Goal: Task Accomplishment & Management: Use online tool/utility

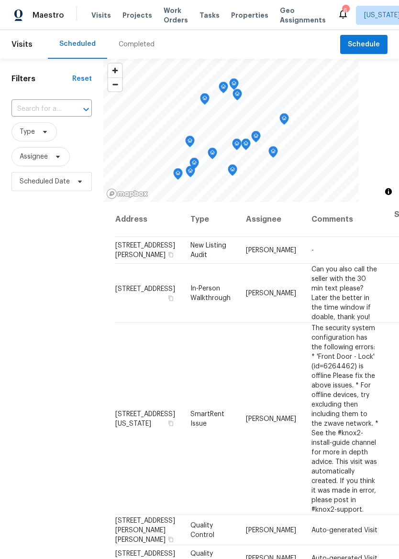
click at [240, 15] on span "Properties" at bounding box center [249, 16] width 37 height 10
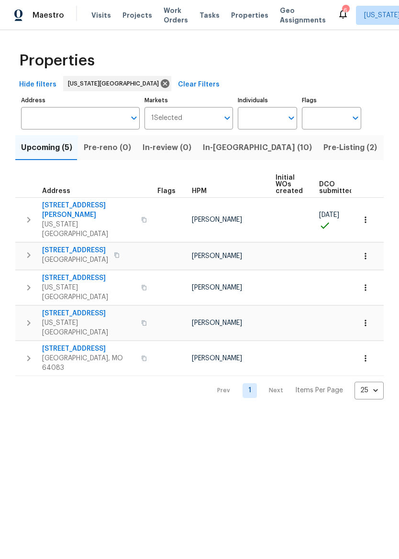
click at [232, 150] on span "In-reno (10)" at bounding box center [257, 147] width 109 height 13
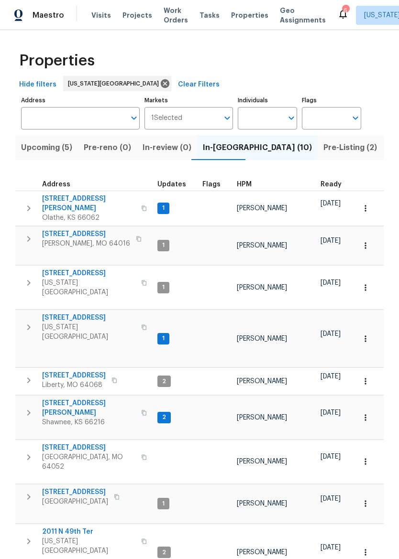
click at [57, 230] on span "[STREET_ADDRESS]" at bounding box center [86, 234] width 88 height 10
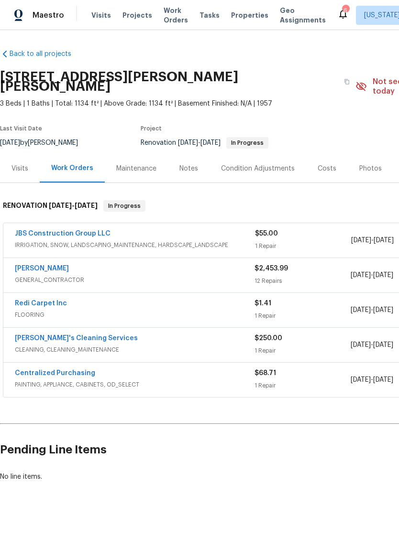
click at [54, 265] on link "[PERSON_NAME]" at bounding box center [42, 268] width 54 height 7
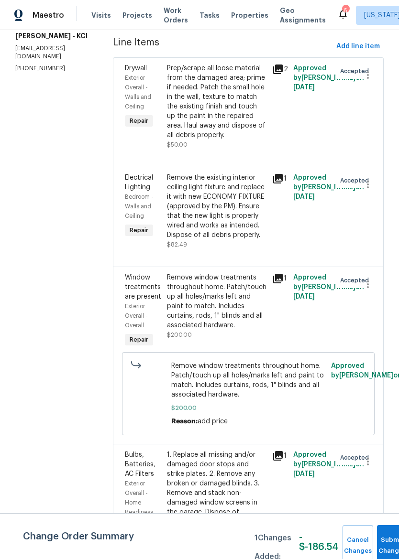
scroll to position [135, 0]
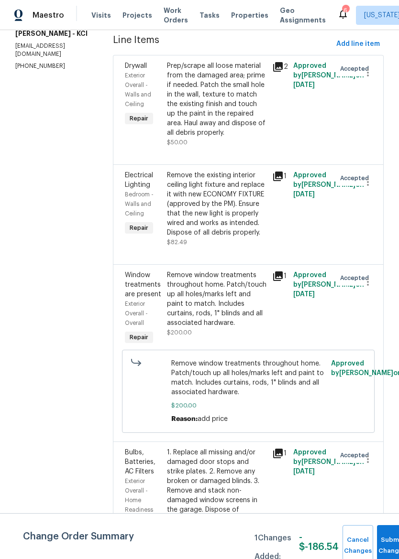
click at [235, 216] on div "Remove the existing interior ceiling light fixture and replace it with new ECON…" at bounding box center [216, 204] width 99 height 67
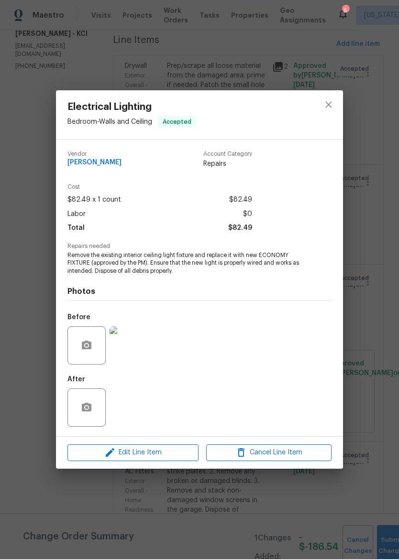
click at [134, 341] on img at bounding box center [128, 345] width 38 height 38
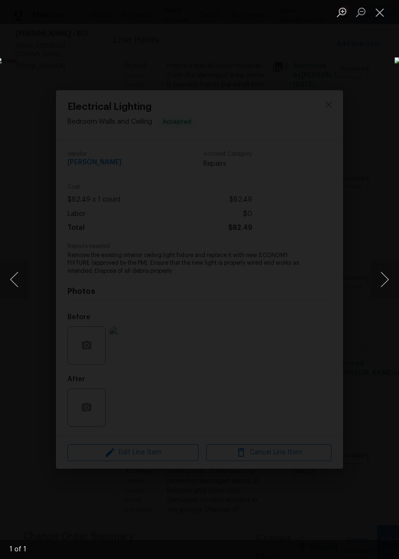
click at [383, 11] on button "Close lightbox" at bounding box center [379, 12] width 19 height 17
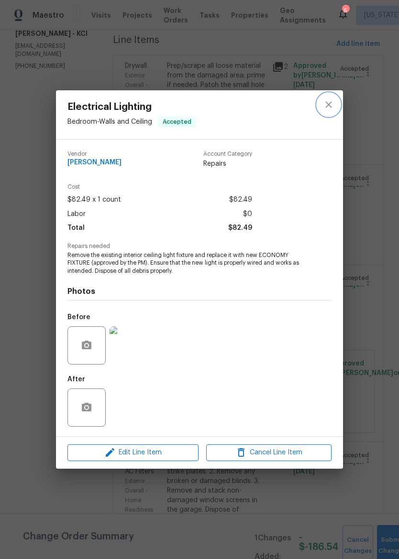
click at [328, 105] on icon "close" at bounding box center [328, 105] width 6 height 6
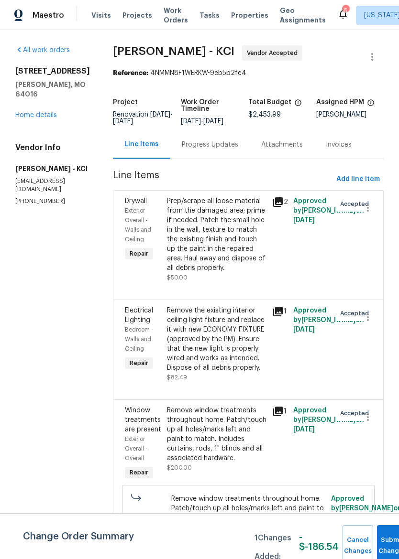
scroll to position [0, 0]
click at [361, 180] on span "Add line item" at bounding box center [357, 179] width 43 height 12
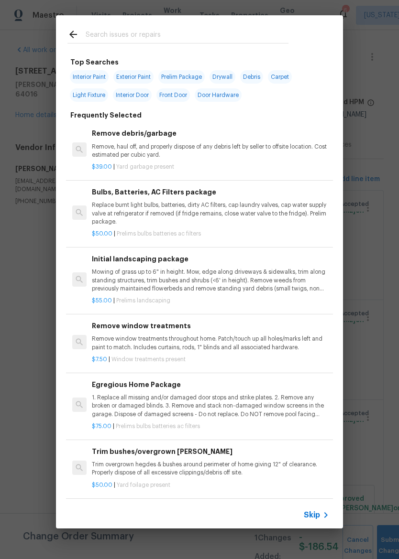
click at [255, 25] on div at bounding box center [178, 34] width 244 height 38
click at [211, 30] on input "text" at bounding box center [187, 36] width 203 height 14
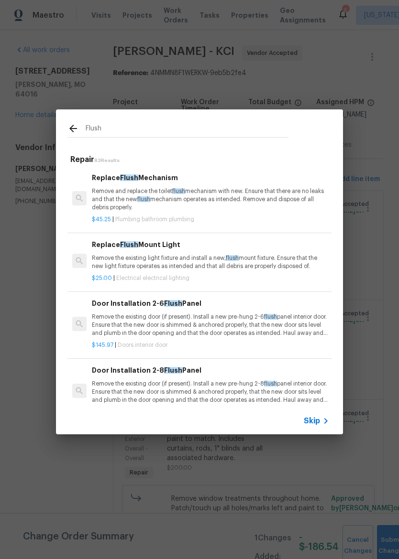
type input "Flush"
click at [379, 183] on div "Flush Repair 83 Results Replace Flush Mechanism Remove and replace the toilet f…" at bounding box center [199, 272] width 399 height 544
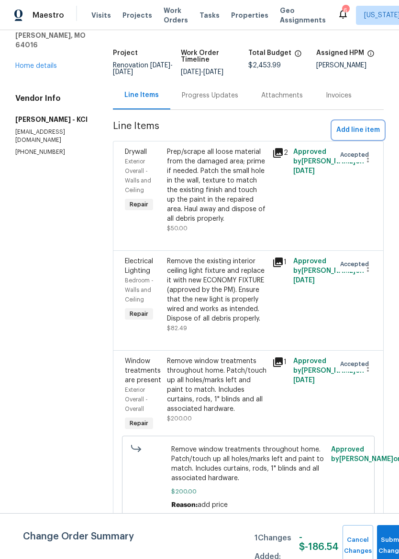
scroll to position [54, 0]
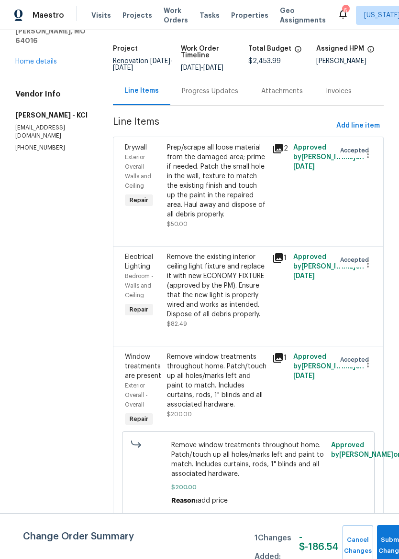
click at [239, 296] on div "Remove the existing interior ceiling light fixture and replace it with new ECON…" at bounding box center [216, 285] width 99 height 67
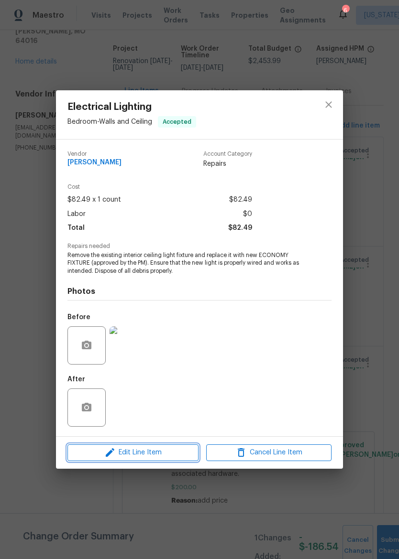
click at [105, 452] on icon "button" at bounding box center [109, 452] width 11 height 11
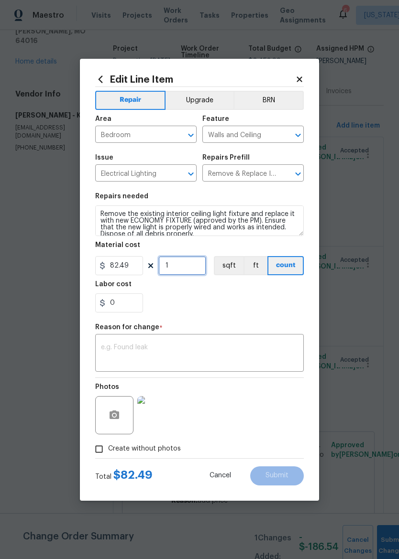
click at [187, 267] on input "1" at bounding box center [182, 265] width 48 height 19
type input "2"
click at [239, 311] on div "0" at bounding box center [199, 302] width 208 height 19
click at [101, 444] on input "Create without photos" at bounding box center [99, 449] width 18 height 18
click at [104, 452] on input "Create without photos" at bounding box center [99, 449] width 18 height 18
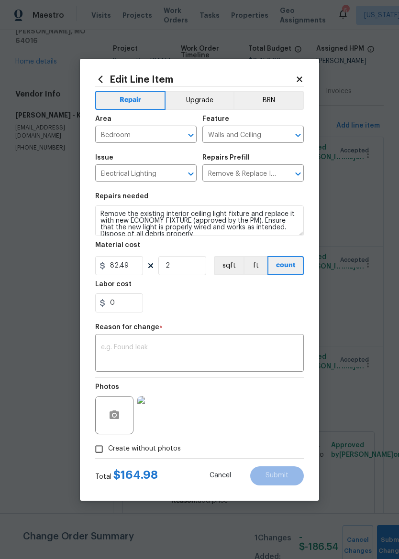
checkbox input "false"
click at [225, 357] on textarea at bounding box center [199, 354] width 197 height 20
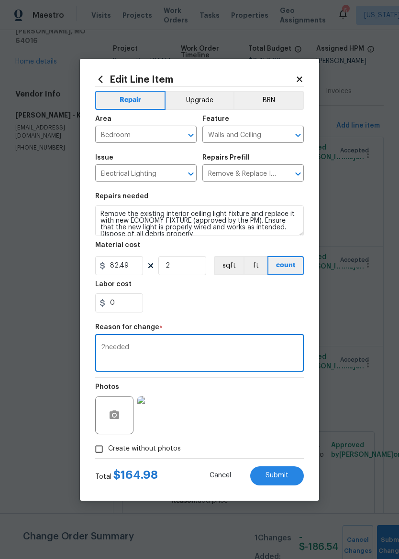
type textarea "2needed"
click at [279, 302] on div "0" at bounding box center [199, 302] width 208 height 19
click at [94, 449] on input "Create without photos" at bounding box center [99, 449] width 18 height 18
click at [92, 448] on input "Create without photos" at bounding box center [99, 449] width 18 height 18
checkbox input "false"
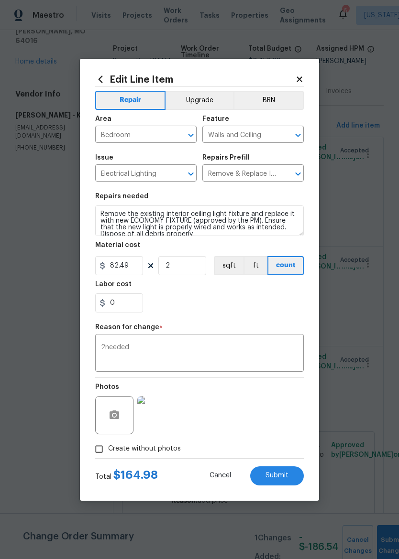
click at [291, 474] on button "Submit" at bounding box center [277, 475] width 54 height 19
type input "1"
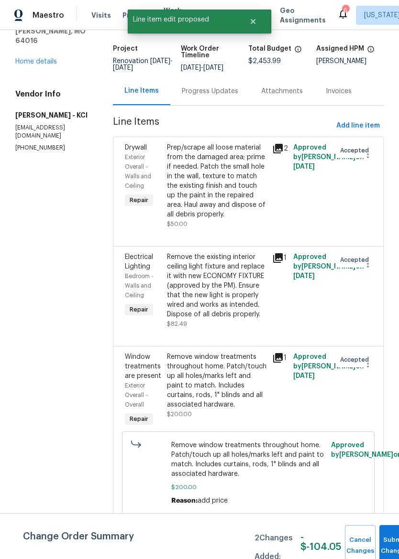
scroll to position [0, 0]
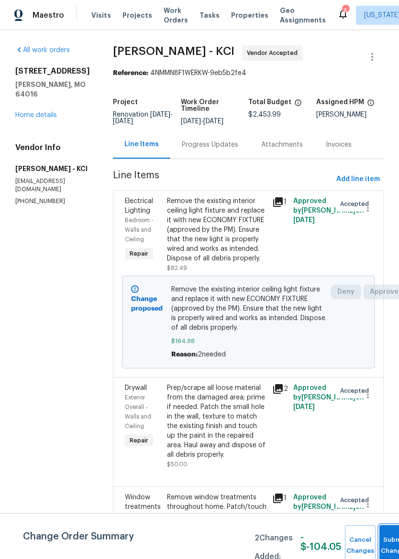
click at [387, 540] on button "Submit Changes" at bounding box center [394, 545] width 31 height 41
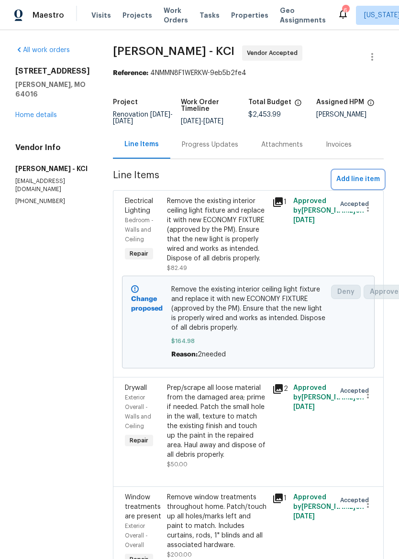
click at [363, 176] on span "Add line item" at bounding box center [357, 179] width 43 height 12
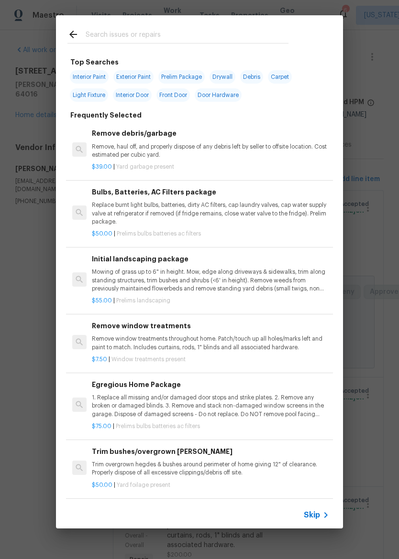
click at [117, 30] on input "text" at bounding box center [187, 36] width 203 height 14
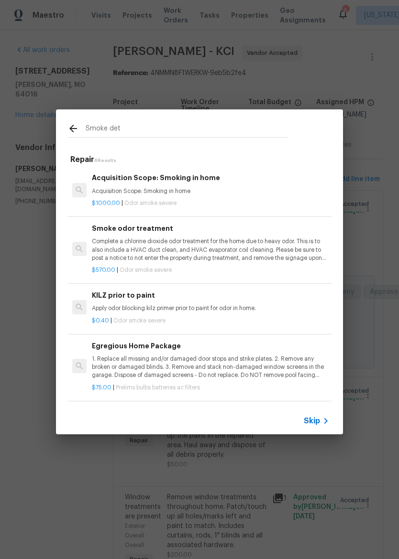
type input "Smoke dete"
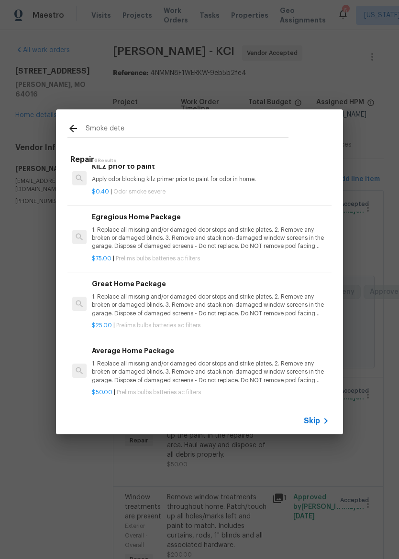
scroll to position [129, 0]
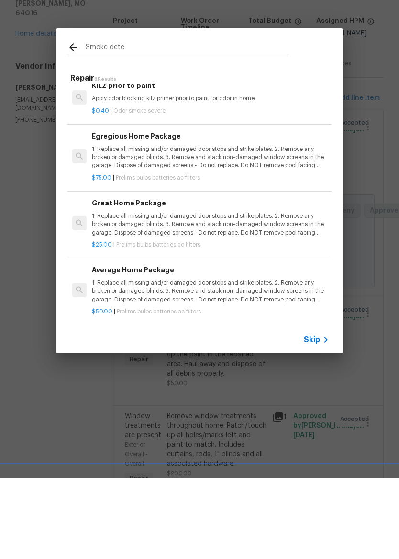
click at [319, 416] on span "Skip" at bounding box center [311, 421] width 16 height 10
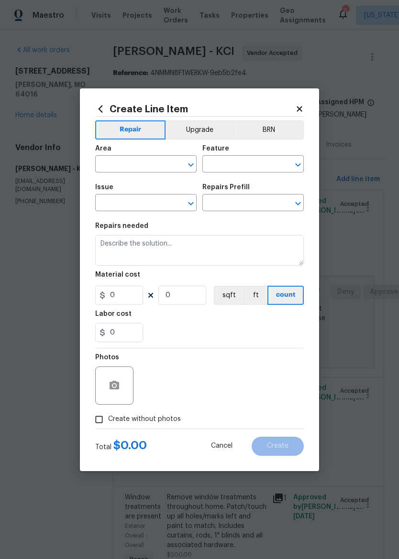
click at [302, 108] on icon at bounding box center [299, 109] width 9 height 9
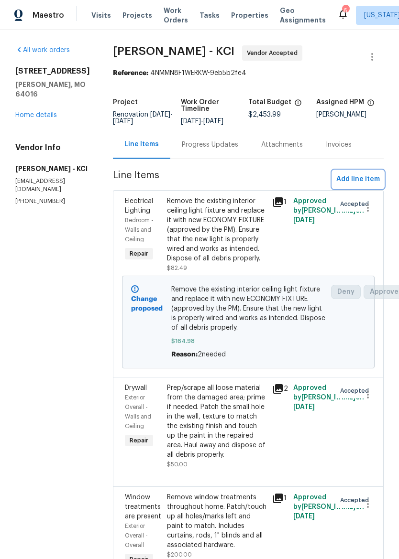
click at [350, 178] on span "Add line item" at bounding box center [357, 179] width 43 height 12
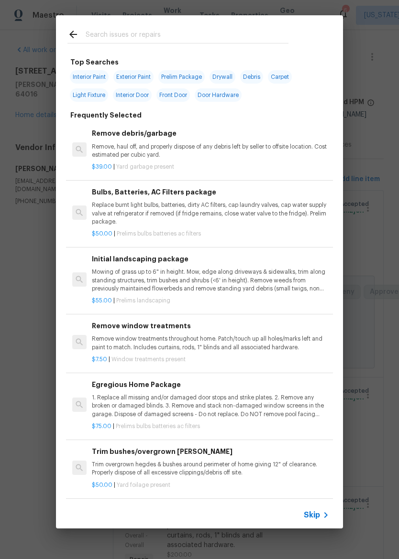
click at [254, 32] on input "text" at bounding box center [187, 36] width 203 height 14
type input "Detect"
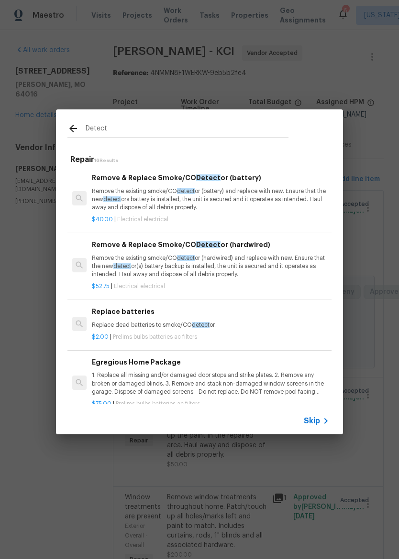
scroll to position [0, 0]
click at [258, 257] on p "Remove the existing smoke/CO detect or (hardwired) and replace with new. Ensure…" at bounding box center [210, 266] width 237 height 24
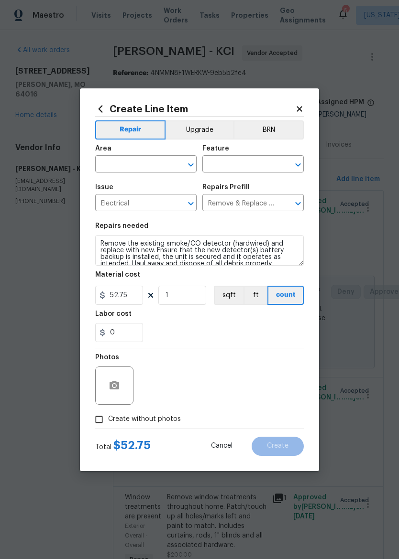
click at [155, 164] on input "text" at bounding box center [132, 165] width 75 height 15
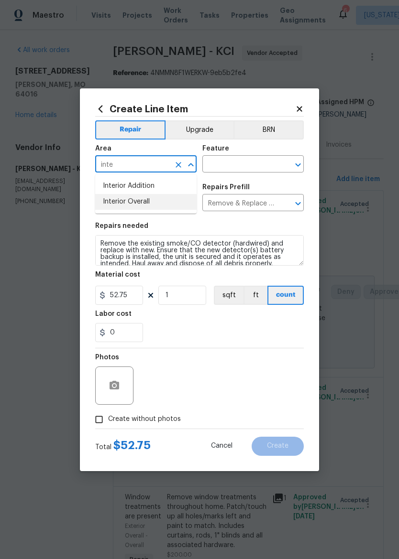
click at [167, 201] on li "Interior Overall" at bounding box center [145, 202] width 101 height 16
type input "Interior Overall"
click at [251, 162] on input "text" at bounding box center [239, 165] width 75 height 15
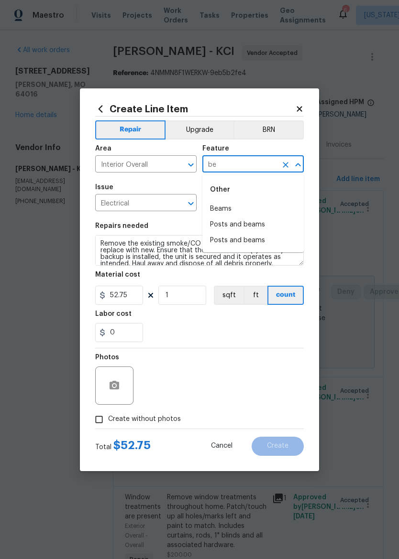
type input "b"
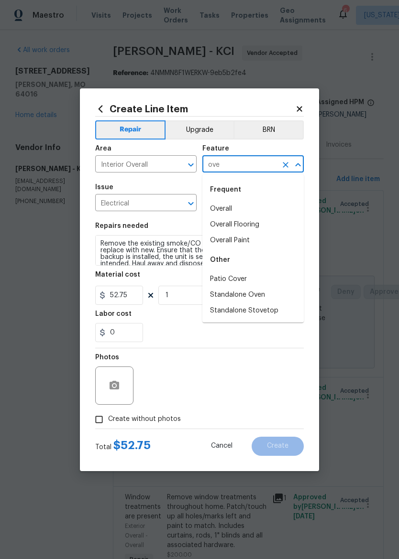
click at [248, 210] on li "Overall" at bounding box center [252, 209] width 101 height 16
type input "Overall"
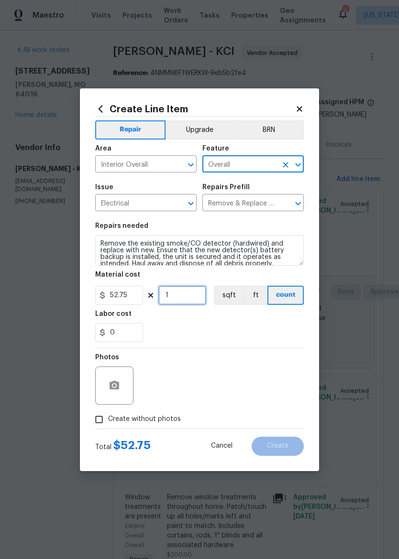
click at [189, 296] on input "1" at bounding box center [182, 295] width 48 height 19
type input "2"
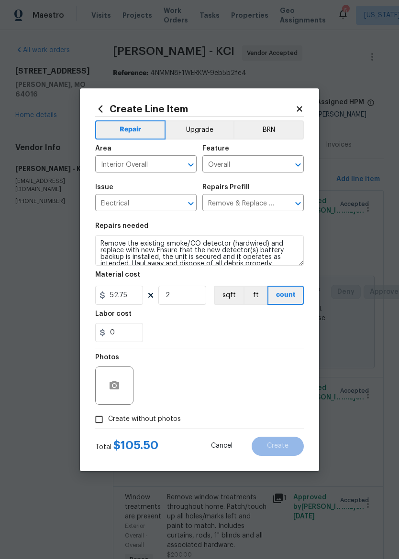
click at [260, 340] on div "0" at bounding box center [199, 332] width 208 height 19
click at [103, 419] on input "Create without photos" at bounding box center [99, 419] width 18 height 18
checkbox input "true"
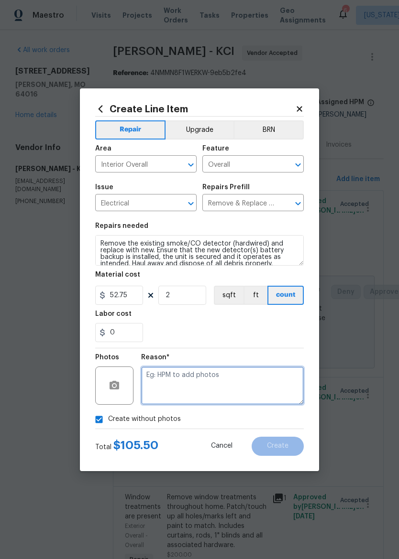
click at [234, 377] on textarea at bounding box center [222, 386] width 162 height 38
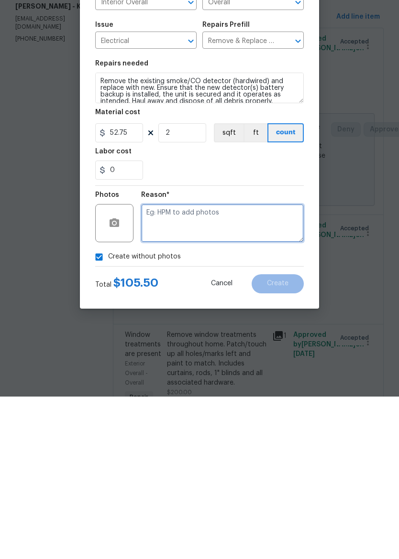
type textarea "."
type textarea "Missing smokes"
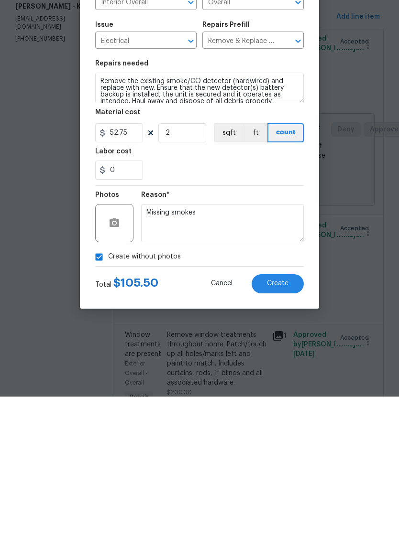
click at [280, 442] on span "Create" at bounding box center [278, 445] width 22 height 7
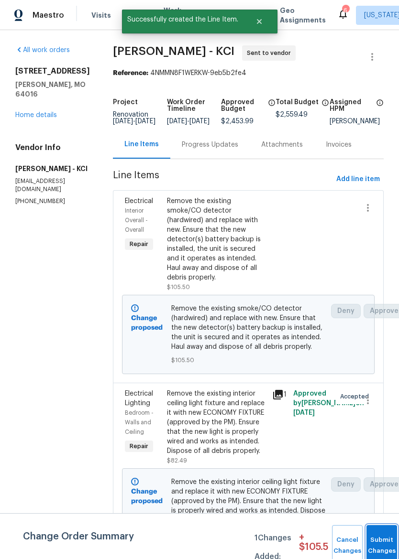
click at [385, 532] on button "Submit Changes" at bounding box center [381, 545] width 31 height 41
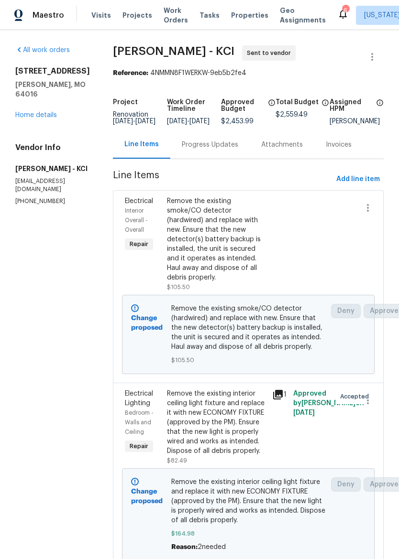
click at [22, 11] on img at bounding box center [18, 16] width 9 height 12
